Goal: Information Seeking & Learning: Learn about a topic

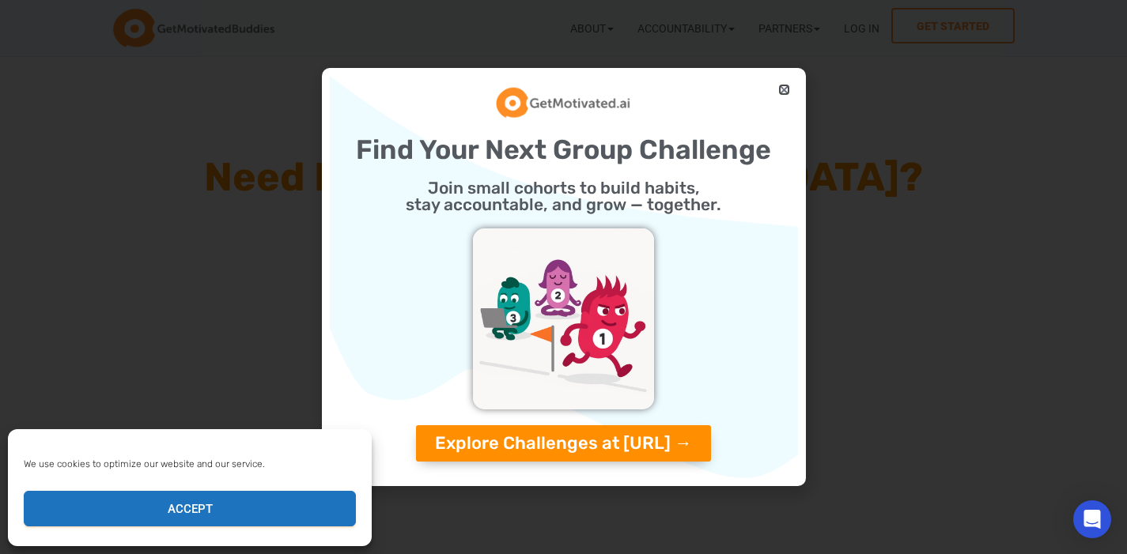
click at [781, 87] on icon "Close" at bounding box center [784, 90] width 12 height 12
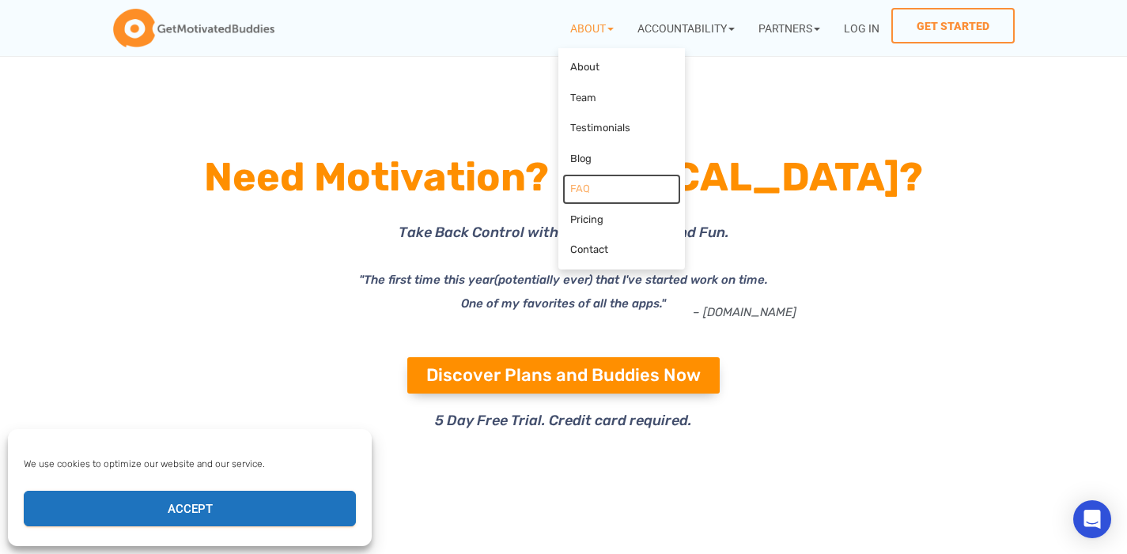
click at [566, 190] on link "FAQ" at bounding box center [621, 189] width 119 height 31
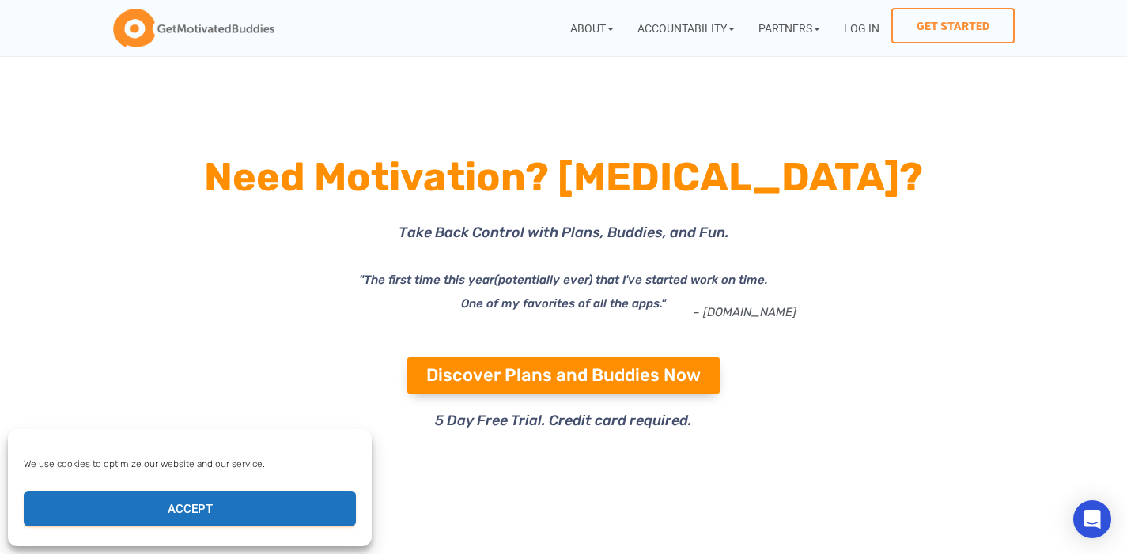
click at [479, 180] on h1 "Need Motivation? [MEDICAL_DATA]?" at bounding box center [564, 177] width 854 height 57
click at [506, 157] on h1 "Need Motivation? [MEDICAL_DATA]?" at bounding box center [564, 177] width 854 height 57
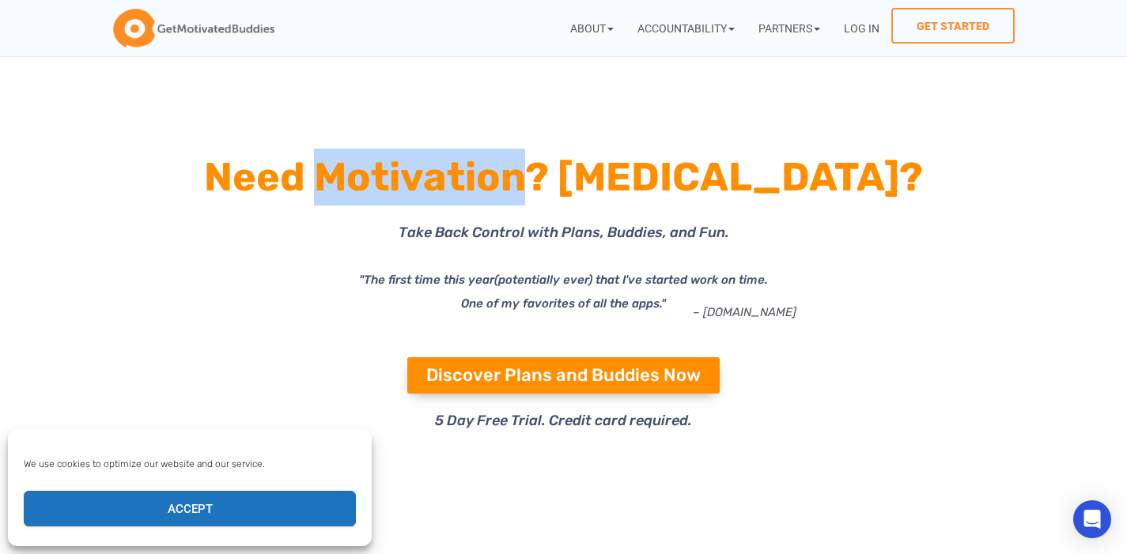
click at [506, 157] on h1 "Need Motivation? [MEDICAL_DATA]?" at bounding box center [564, 177] width 854 height 57
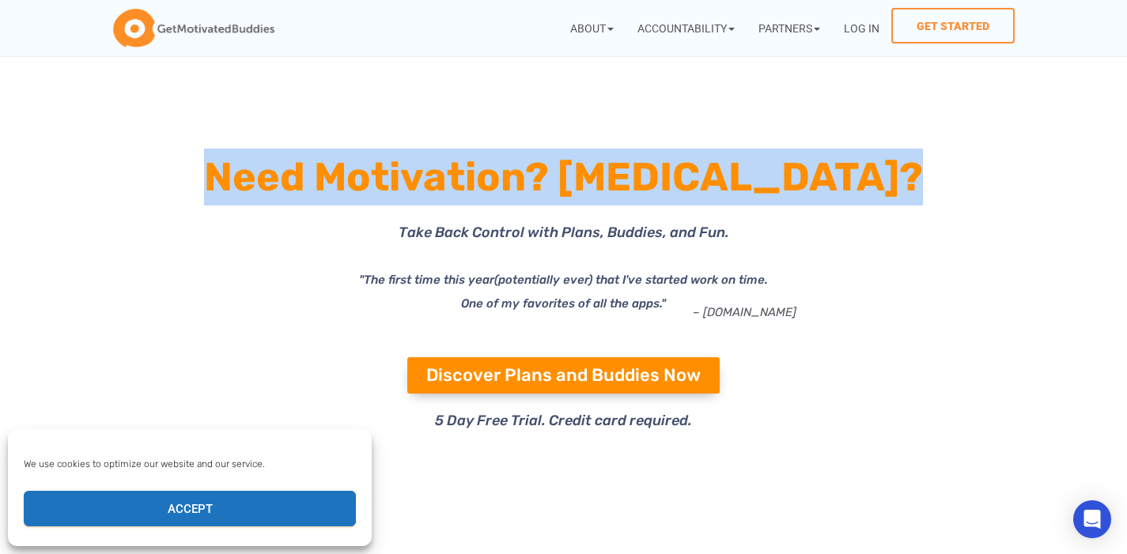
click at [506, 157] on h1 "Need Motivation? [MEDICAL_DATA]?" at bounding box center [564, 177] width 854 height 57
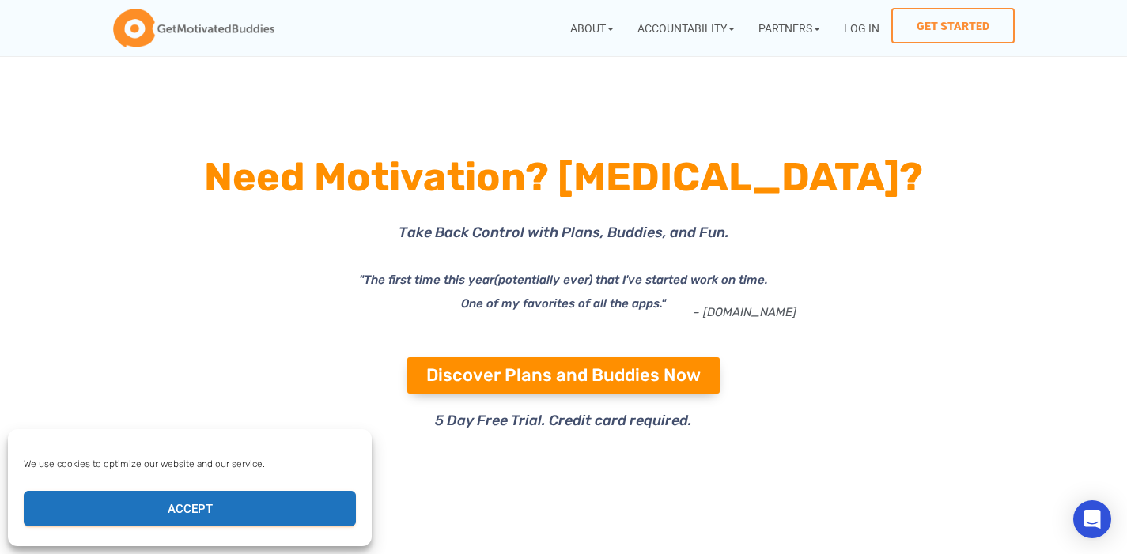
click at [502, 205] on h1 "Need Motivation? [MEDICAL_DATA]?" at bounding box center [564, 177] width 854 height 57
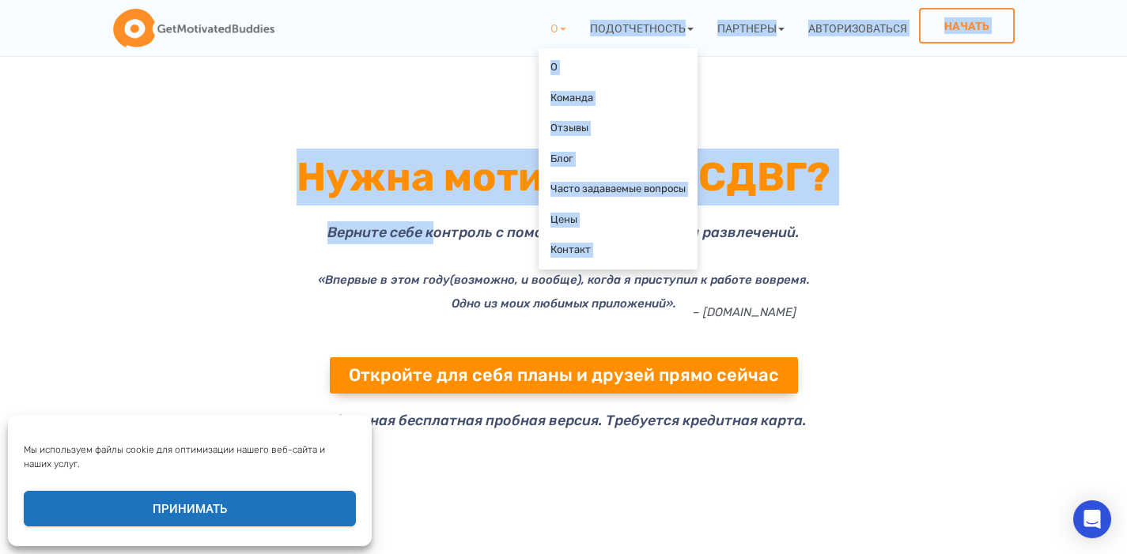
drag, startPoint x: 435, startPoint y: 234, endPoint x: 706, endPoint y: 235, distance: 271.3
click at [706, 235] on icon at bounding box center [740, 247] width 346 height 210
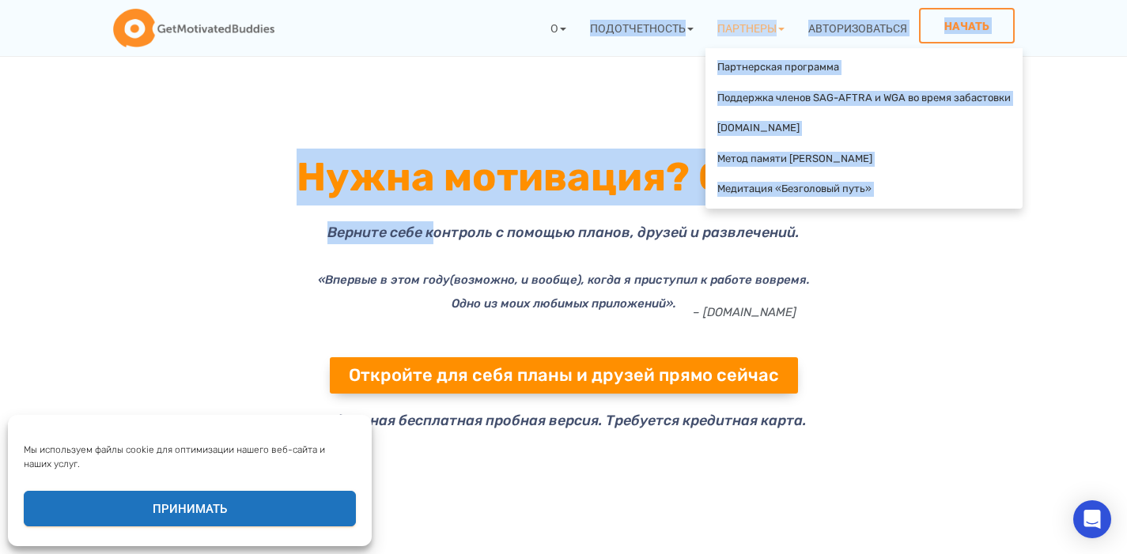
click at [851, 236] on icon at bounding box center [958, 247] width 346 height 210
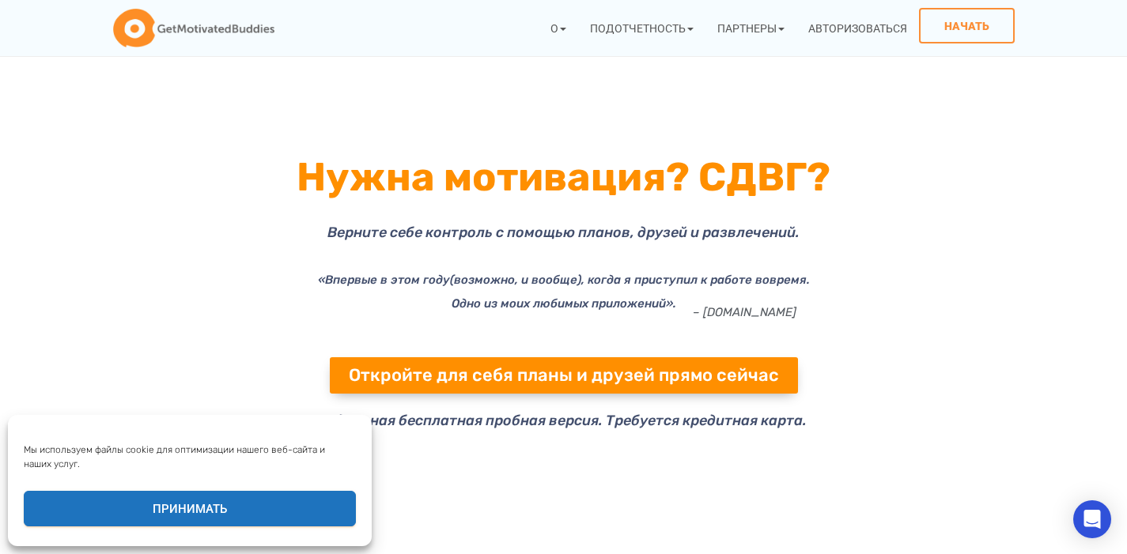
click at [544, 269] on p "«Впервые в этом году (возможно, и вообще), когда я приступил к работе вовремя. …" at bounding box center [564, 291] width 854 height 47
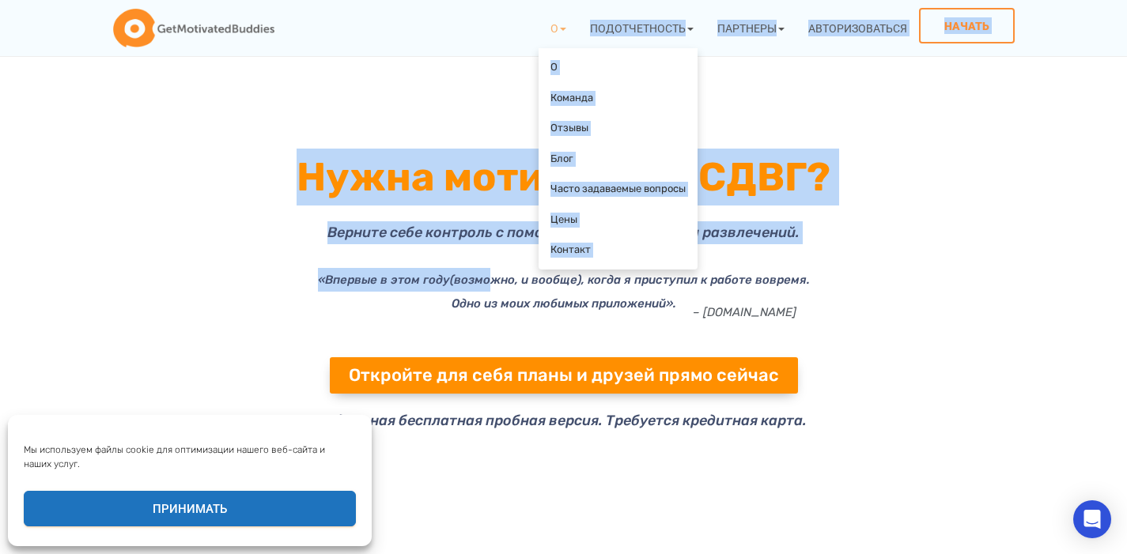
drag, startPoint x: 498, startPoint y: 272, endPoint x: 660, endPoint y: 274, distance: 162.2
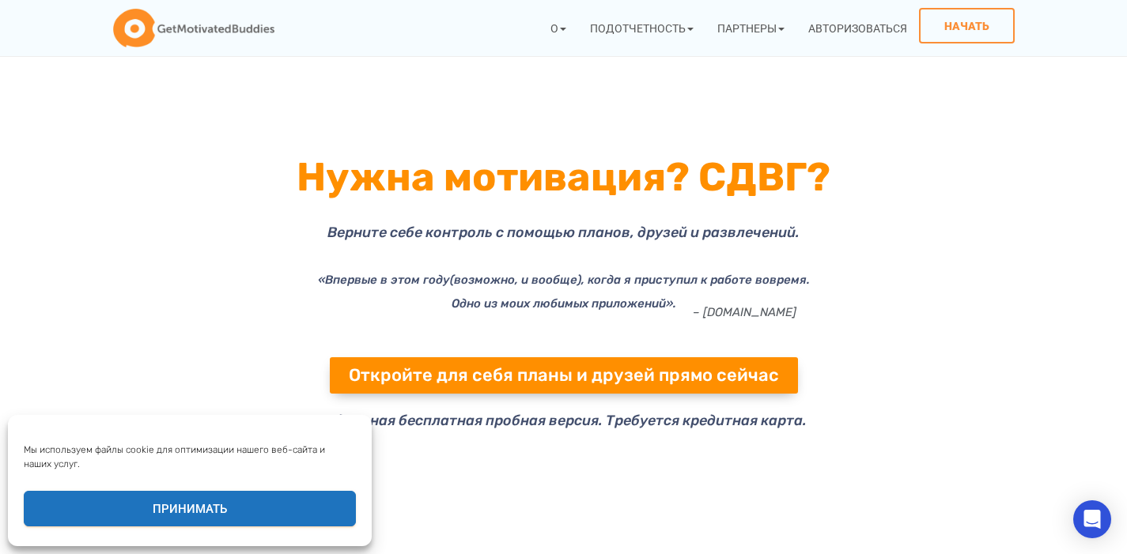
click at [660, 283] on font "(возможно, и вообще), когда я приступил к работе вовремя." at bounding box center [630, 280] width 360 height 14
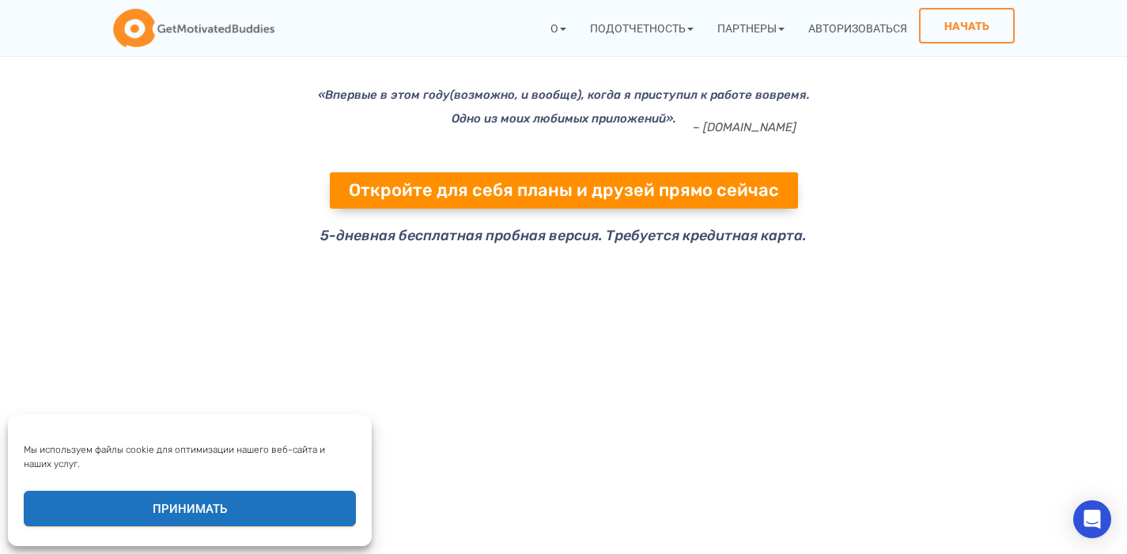
scroll to position [189, 0]
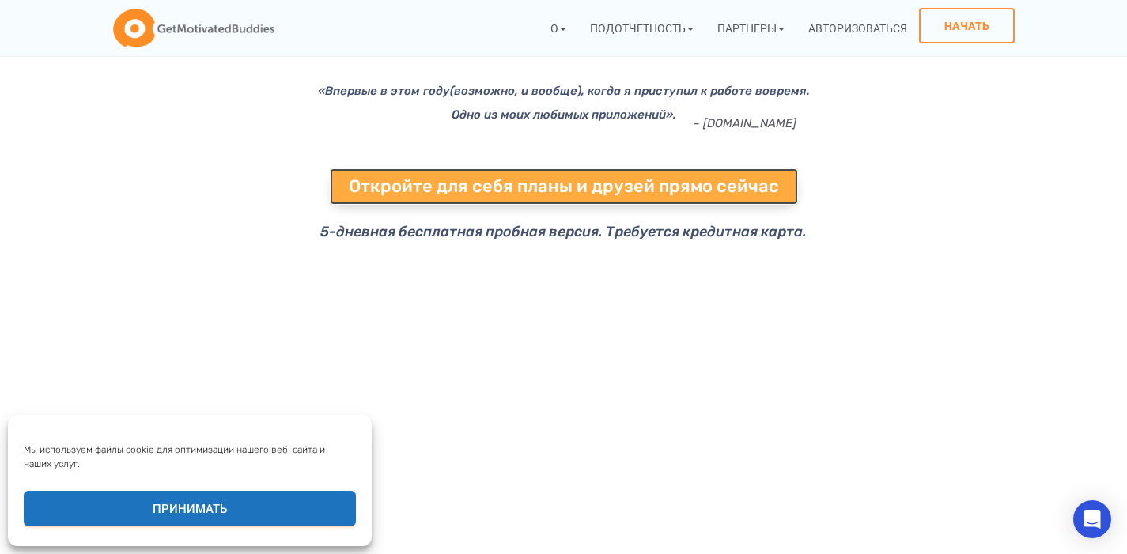
click at [464, 185] on font "Откройте для себя планы и друзей прямо сейчас" at bounding box center [564, 186] width 430 height 21
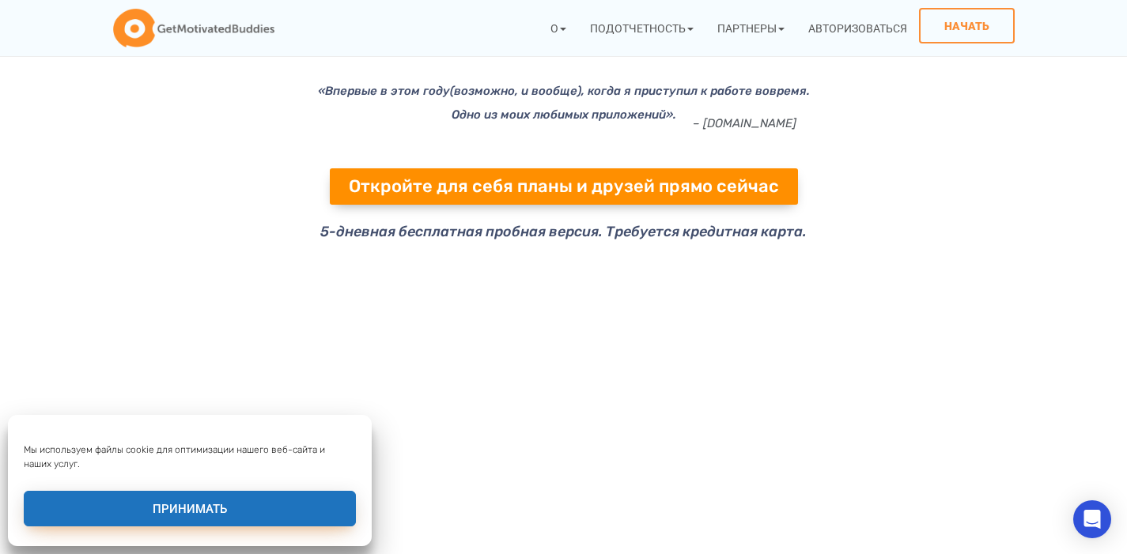
click at [251, 511] on button "Принимать" at bounding box center [190, 509] width 332 height 36
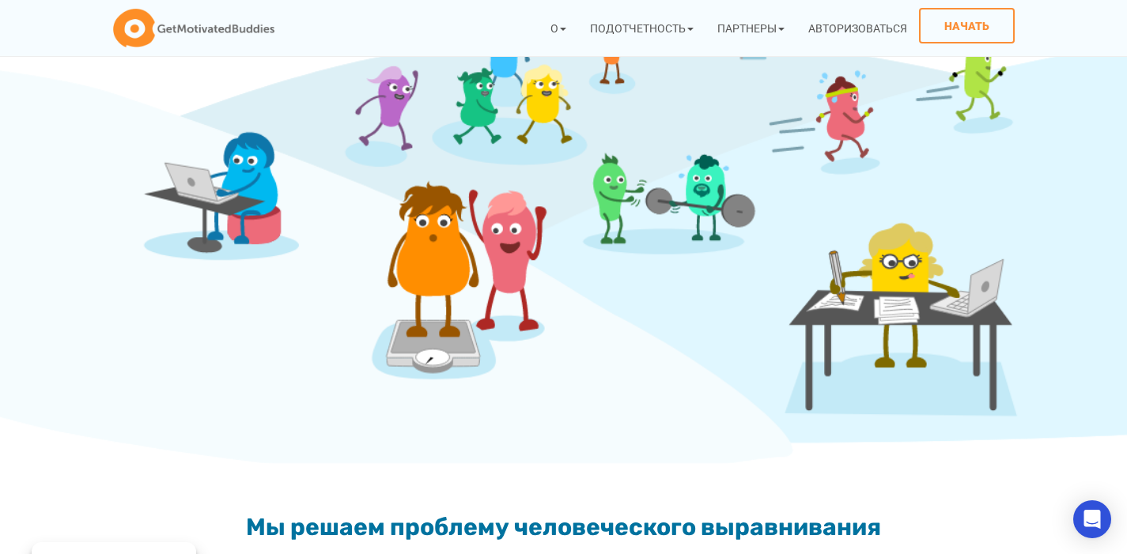
scroll to position [837, 0]
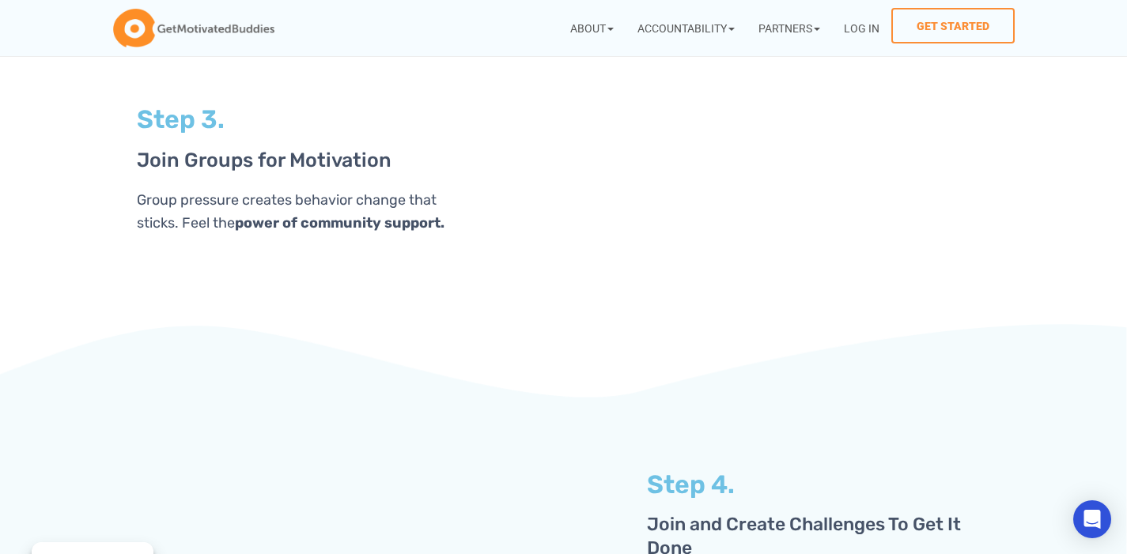
scroll to position [3682, 0]
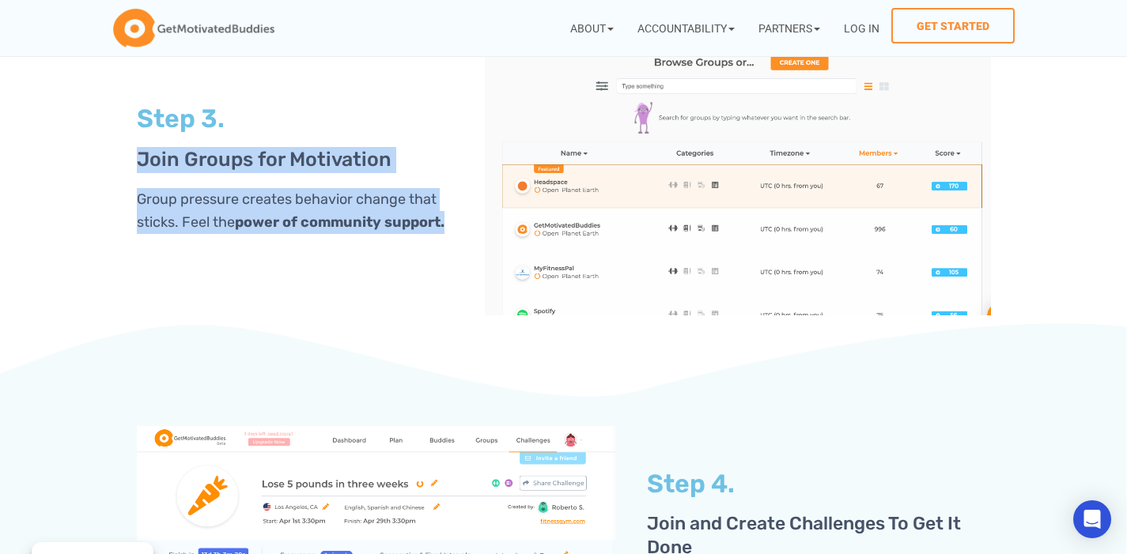
drag, startPoint x: 138, startPoint y: 154, endPoint x: 373, endPoint y: 237, distance: 249.2
click at [373, 237] on div "Step 3. Join Groups for Motivation Group pressure creates behavior change that …" at bounding box center [303, 174] width 348 height 299
click at [362, 231] on div at bounding box center [362, 231] width 0 height 0
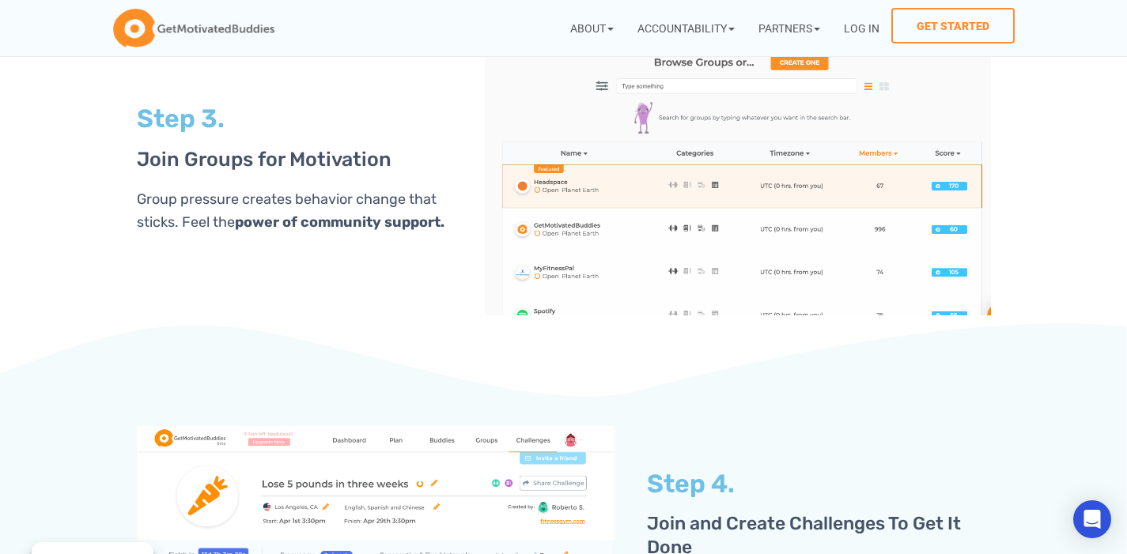
click at [389, 220] on strong "power of community support." at bounding box center [340, 222] width 210 height 17
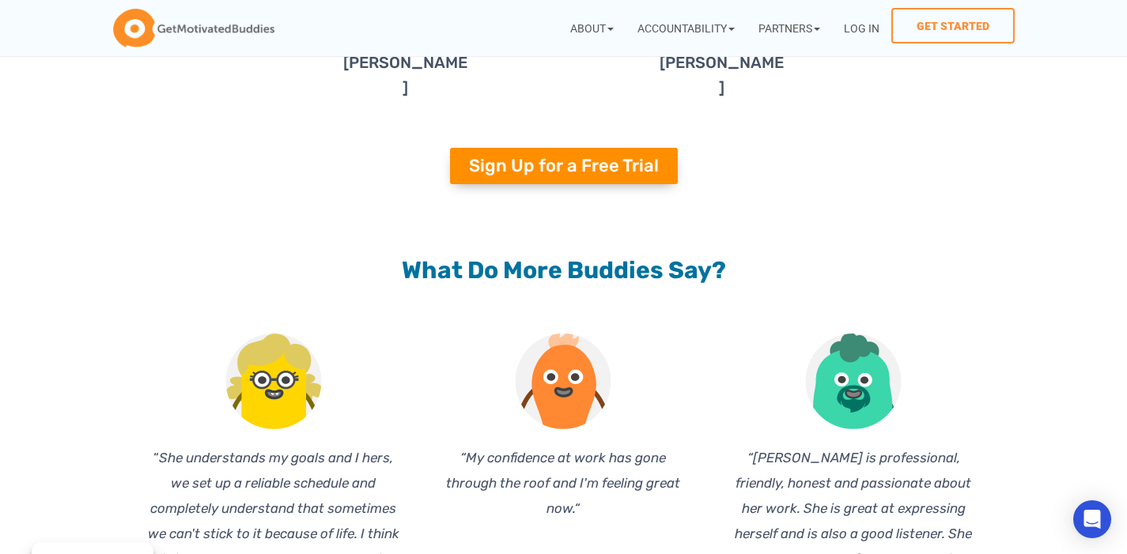
scroll to position [5184, 0]
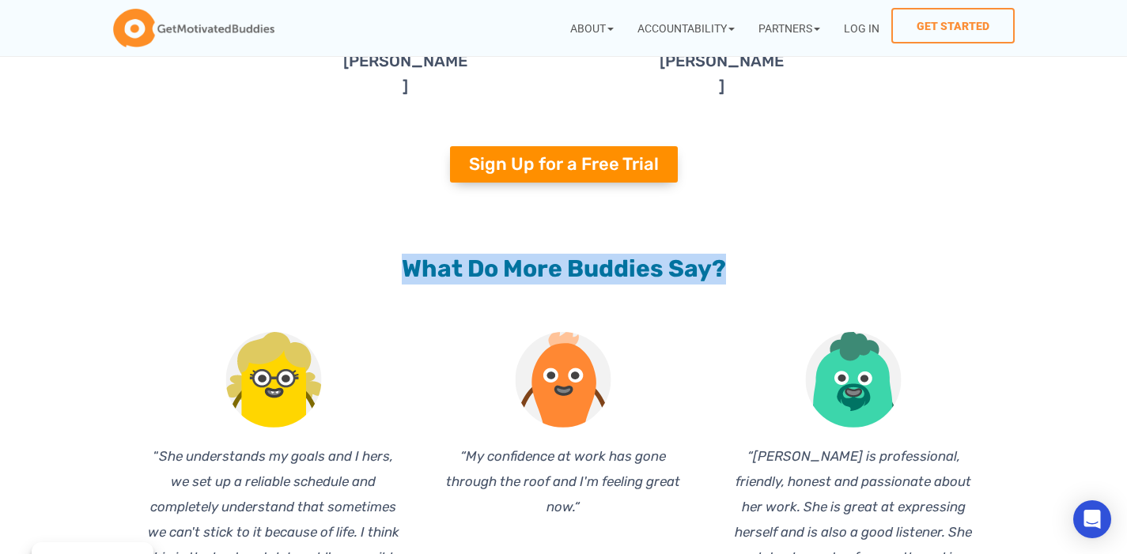
drag, startPoint x: 402, startPoint y: 235, endPoint x: 780, endPoint y: 237, distance: 378.1
click at [780, 254] on h2 "What Do More Buddies Say?" at bounding box center [564, 269] width 854 height 31
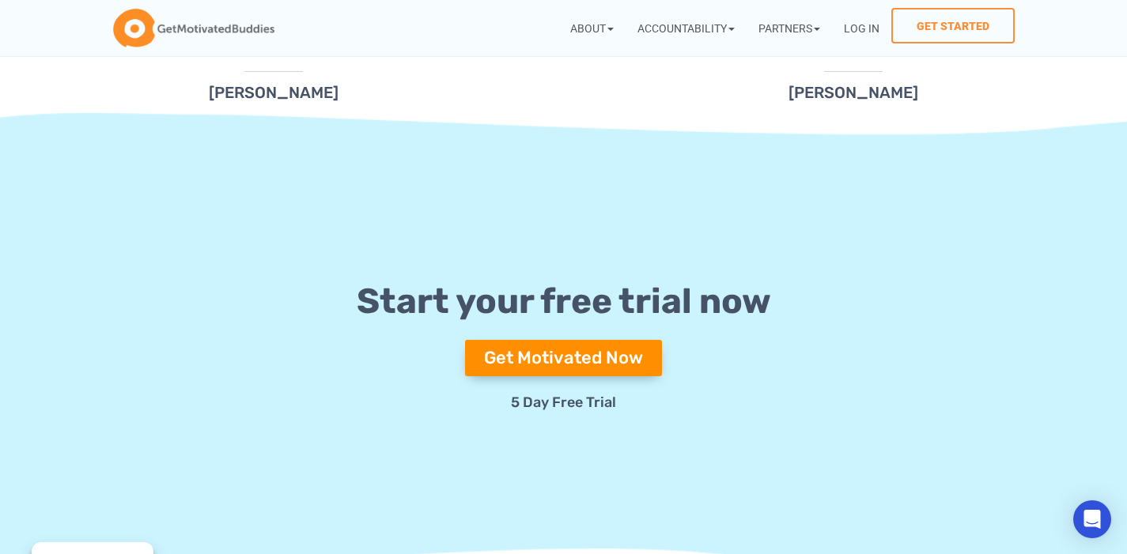
scroll to position [5873, 0]
